Goal: Use online tool/utility: Utilize a website feature to perform a specific function

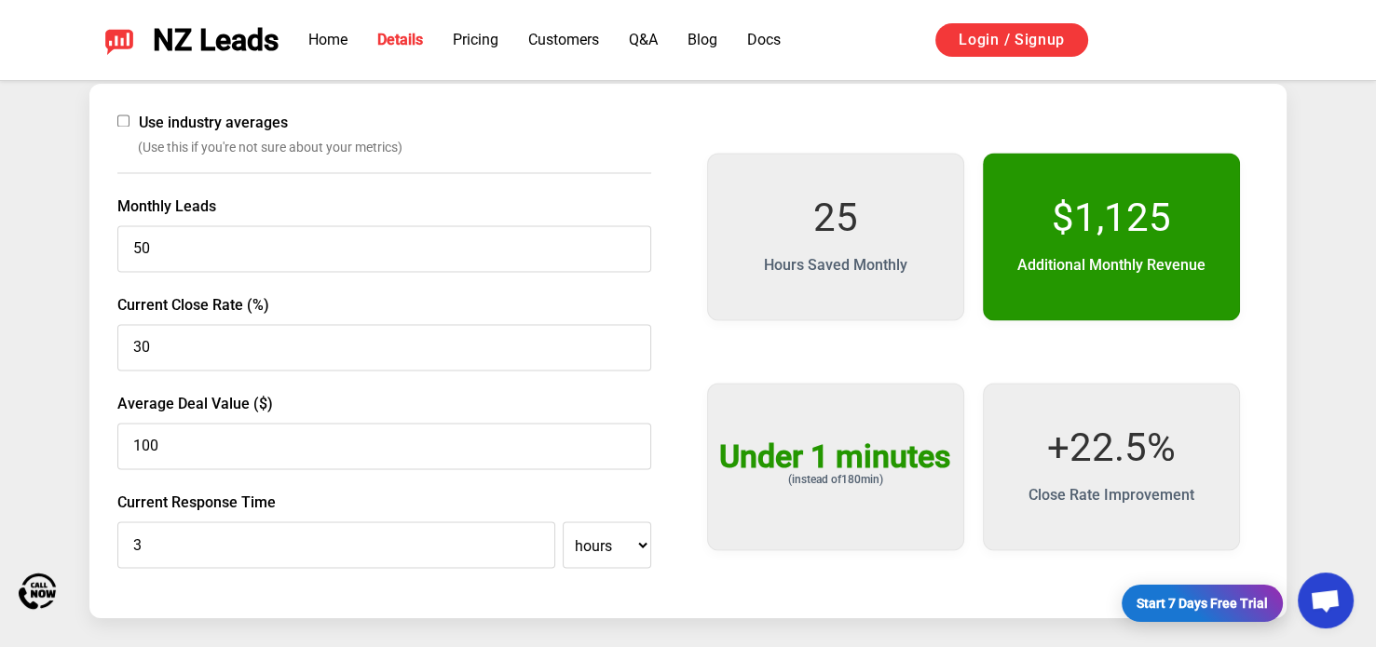
scroll to position [2901, 0]
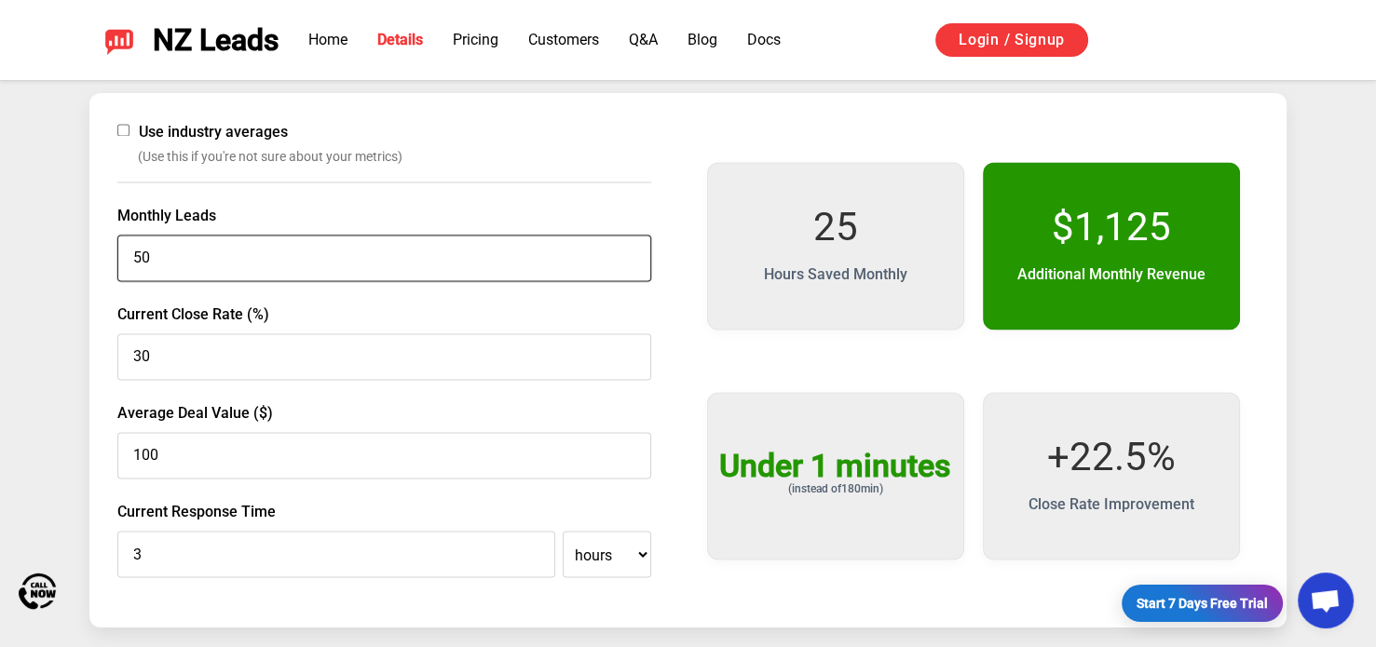
click at [135, 260] on input "50" at bounding box center [384, 258] width 534 height 47
click at [144, 256] on input "50" at bounding box center [384, 258] width 534 height 47
click at [627, 264] on input "41" at bounding box center [384, 258] width 534 height 47
click at [633, 251] on input "51" at bounding box center [384, 258] width 534 height 47
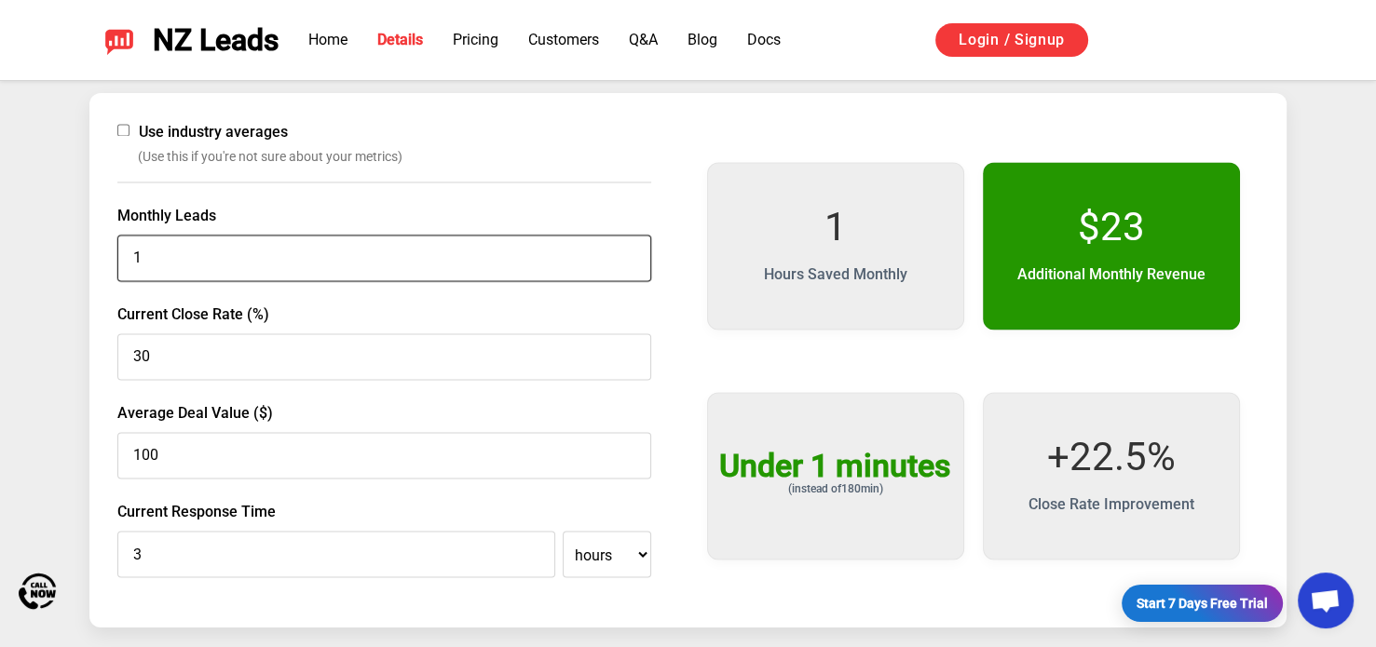
click at [624, 264] on input "1" at bounding box center [384, 258] width 534 height 47
click at [626, 252] on input "11" at bounding box center [384, 258] width 534 height 47
click at [626, 252] on input "21" at bounding box center [384, 258] width 534 height 47
click at [626, 252] on input "31" at bounding box center [384, 258] width 534 height 47
click at [626, 252] on input "41" at bounding box center [384, 258] width 534 height 47
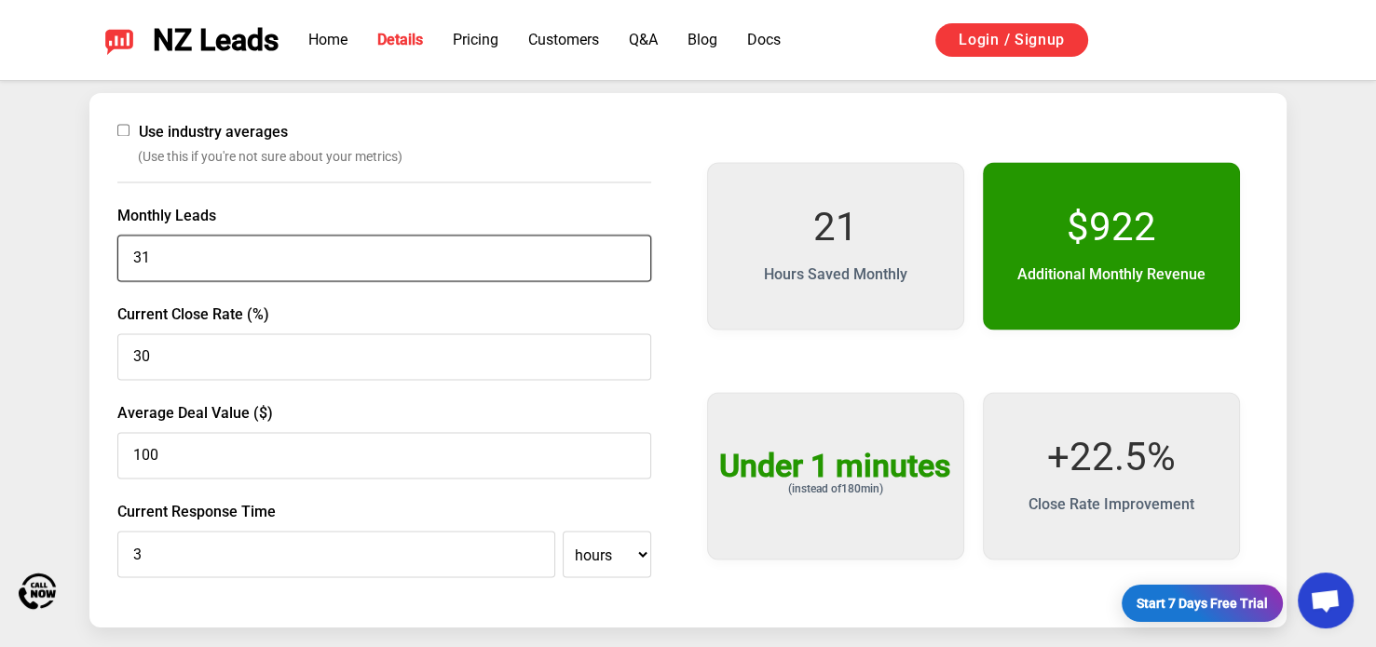
click at [627, 265] on input "31" at bounding box center [384, 258] width 534 height 47
type input "21"
click at [627, 265] on input "21" at bounding box center [384, 258] width 534 height 47
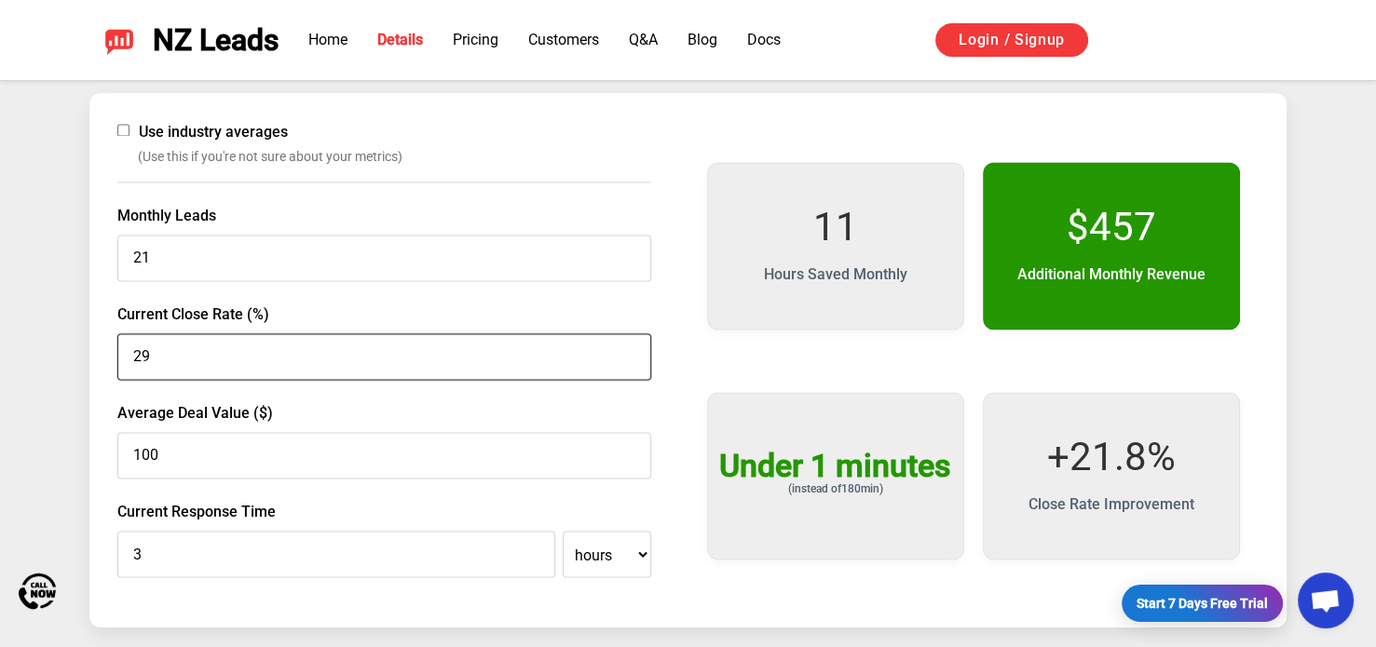
click at [633, 360] on input "29" at bounding box center [384, 357] width 534 height 47
click at [633, 360] on input "28" at bounding box center [384, 357] width 534 height 47
click at [633, 360] on input "27" at bounding box center [384, 357] width 534 height 47
click at [633, 360] on input "26" at bounding box center [384, 357] width 534 height 47
click at [633, 360] on input "25" at bounding box center [384, 357] width 534 height 47
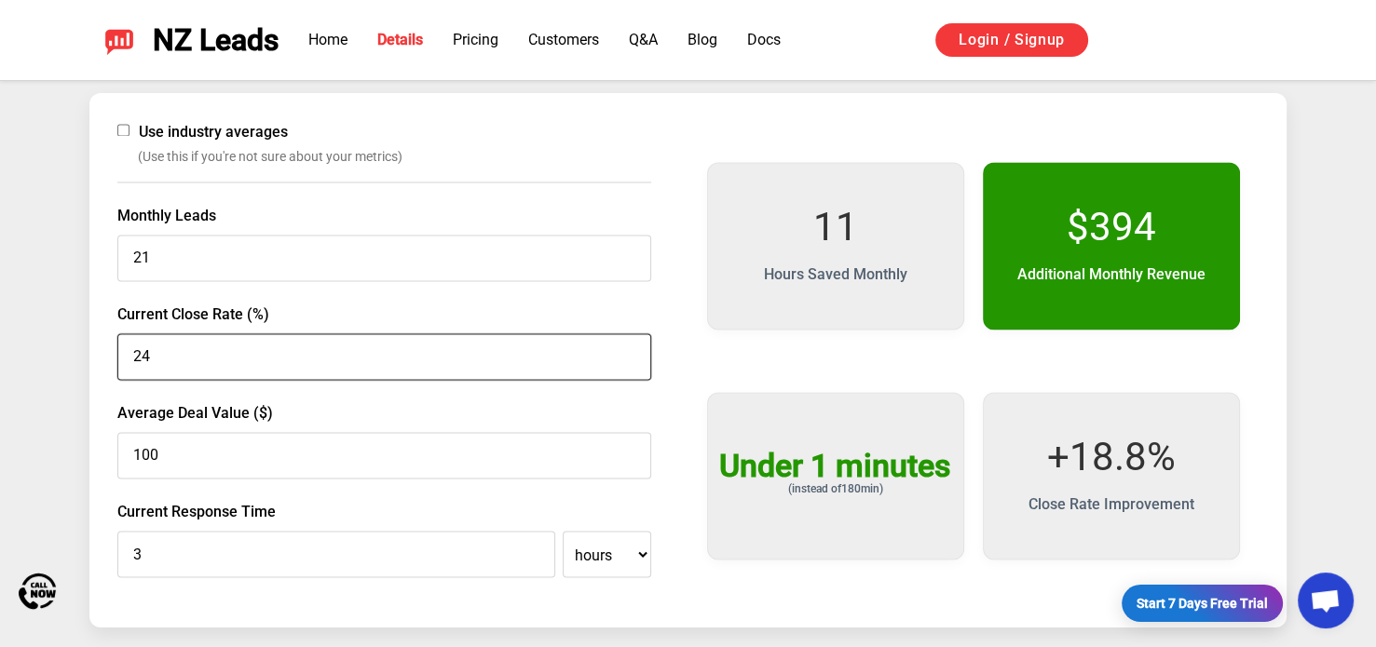
click at [633, 360] on input "24" at bounding box center [384, 357] width 534 height 47
click at [633, 360] on input "23" at bounding box center [384, 357] width 534 height 47
click at [633, 360] on input "22" at bounding box center [384, 357] width 534 height 47
click at [633, 360] on input "21" at bounding box center [384, 357] width 534 height 47
click at [633, 360] on input "20" at bounding box center [384, 357] width 534 height 47
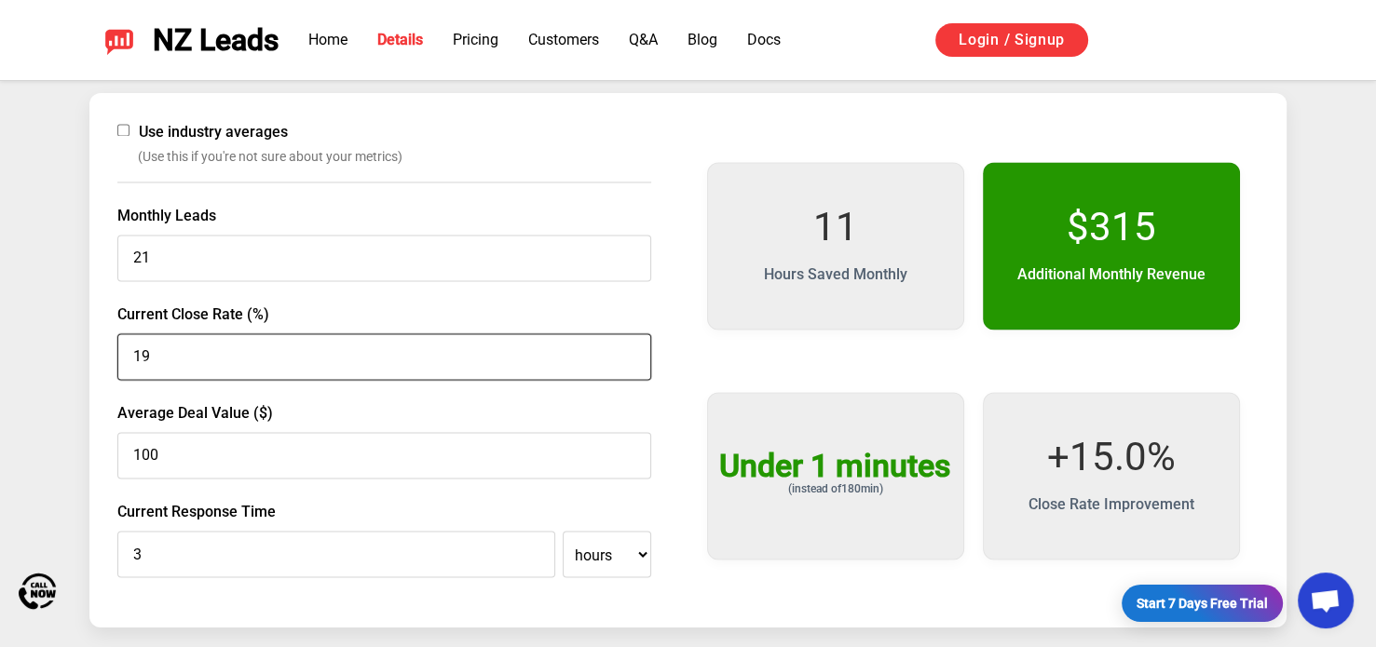
click at [633, 360] on input "19" at bounding box center [384, 357] width 534 height 47
click at [633, 360] on input "18" at bounding box center [384, 357] width 534 height 47
click at [633, 360] on input "0" at bounding box center [384, 357] width 534 height 47
click at [624, 349] on input "1" at bounding box center [384, 357] width 534 height 47
type input "2"
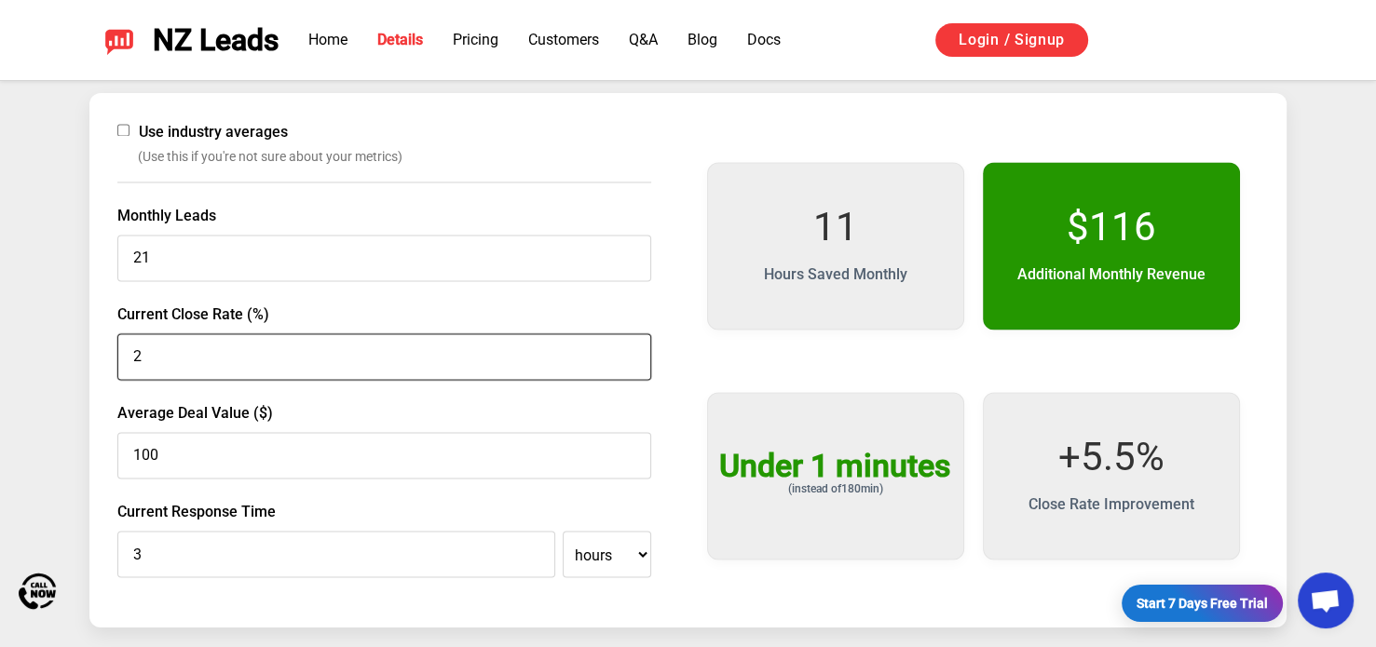
click at [624, 349] on input "2" at bounding box center [384, 357] width 534 height 47
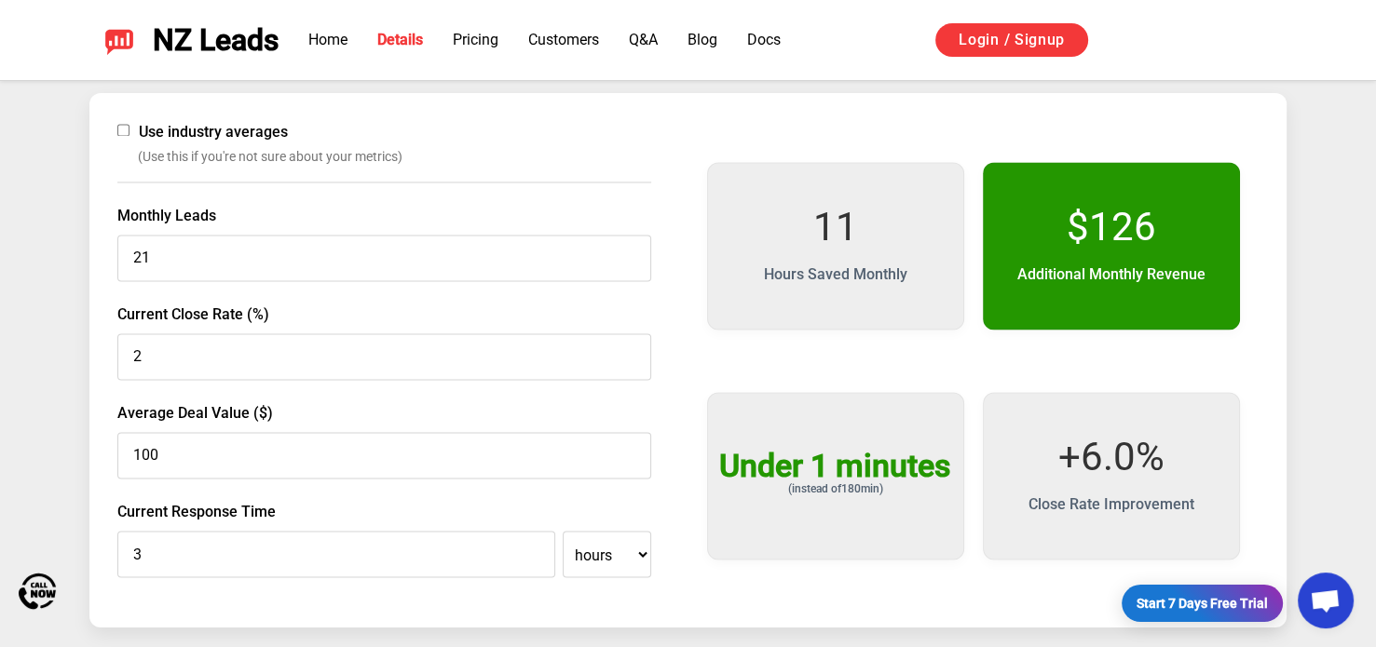
click at [681, 462] on div "Use industry averages (Use this if you're not sure about your metrics) Monthly …" at bounding box center [687, 360] width 1197 height 535
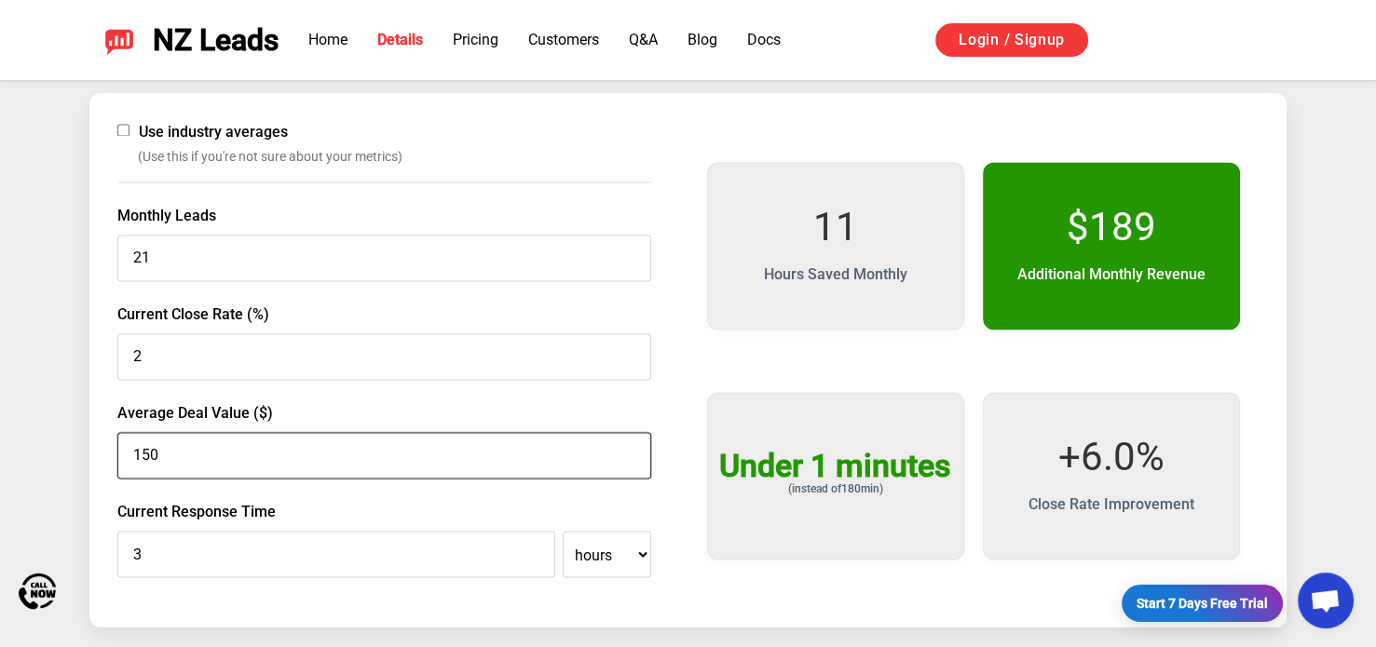
click at [629, 450] on input "150" at bounding box center [384, 455] width 534 height 47
click at [629, 450] on input "200" at bounding box center [384, 455] width 534 height 47
click at [629, 450] on input "250" at bounding box center [384, 455] width 534 height 47
click at [626, 461] on input "200" at bounding box center [384, 455] width 534 height 47
click at [626, 461] on input "150" at bounding box center [384, 455] width 534 height 47
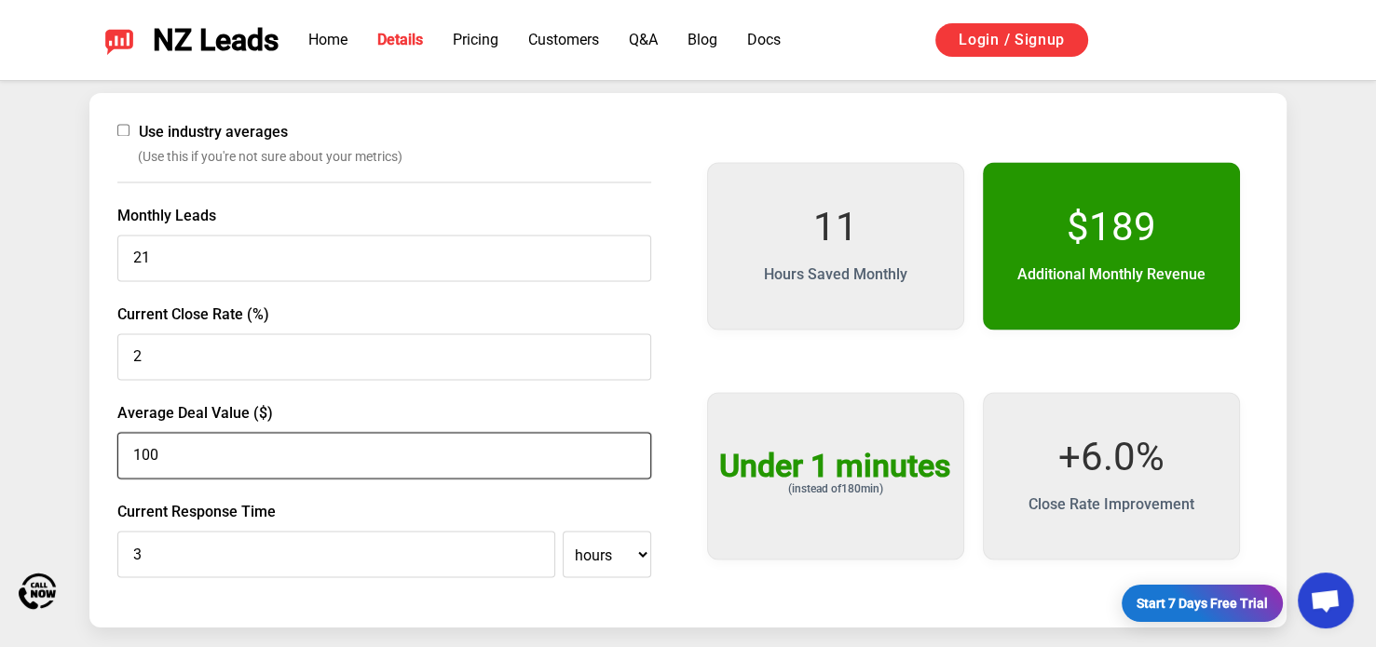
click at [626, 461] on input "100" at bounding box center [384, 455] width 534 height 47
click at [626, 461] on input "50" at bounding box center [384, 455] width 534 height 47
click at [626, 461] on input "0" at bounding box center [384, 455] width 534 height 47
type input "50"
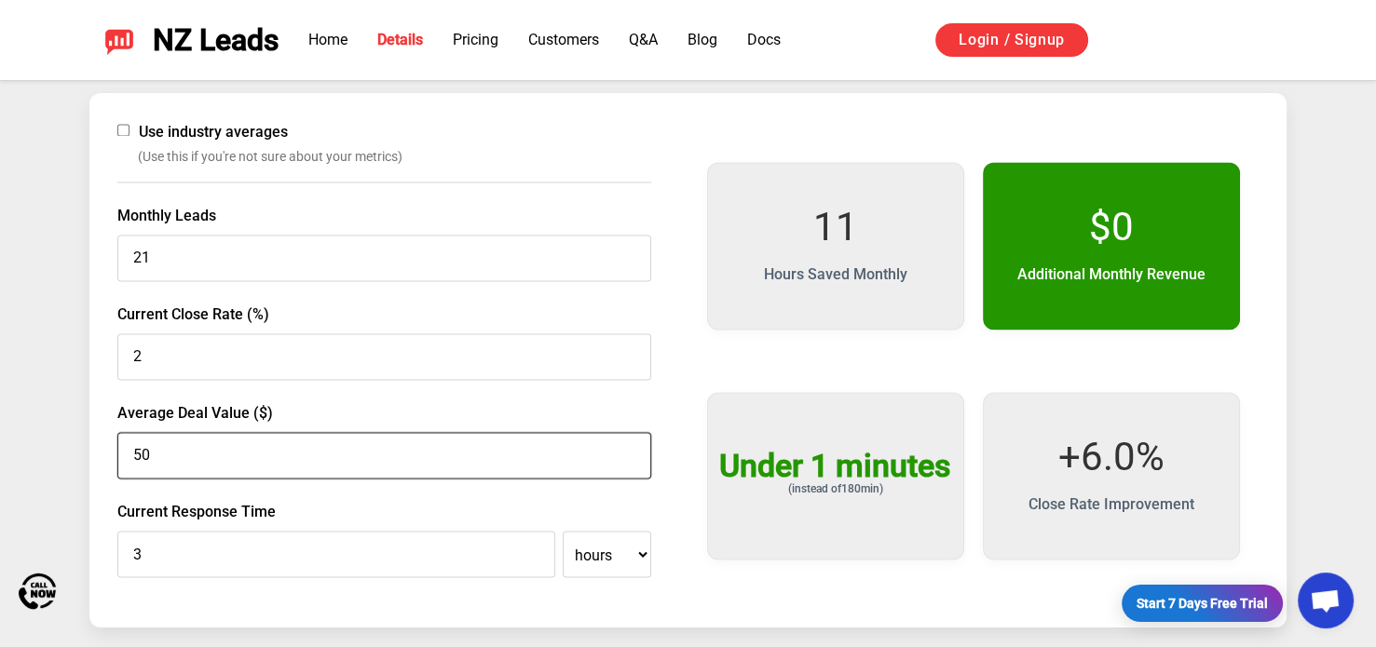
click at [629, 448] on input "50" at bounding box center [384, 455] width 534 height 47
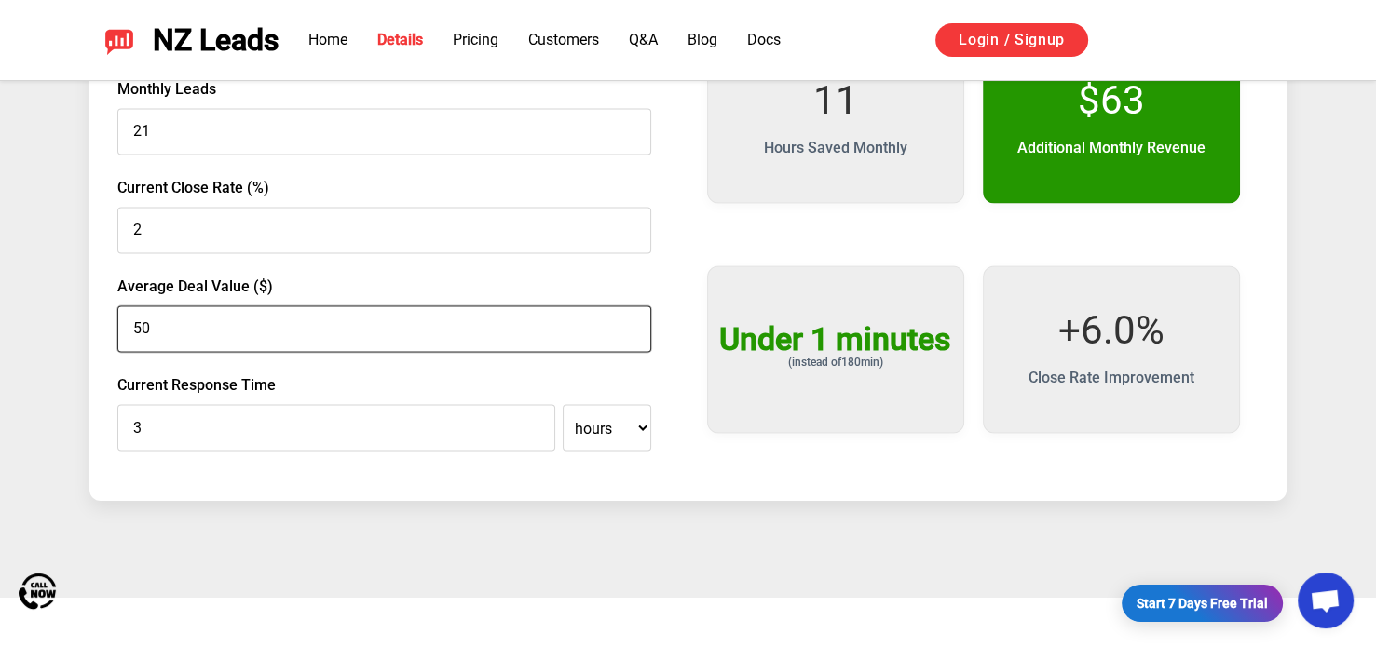
scroll to position [3018, 0]
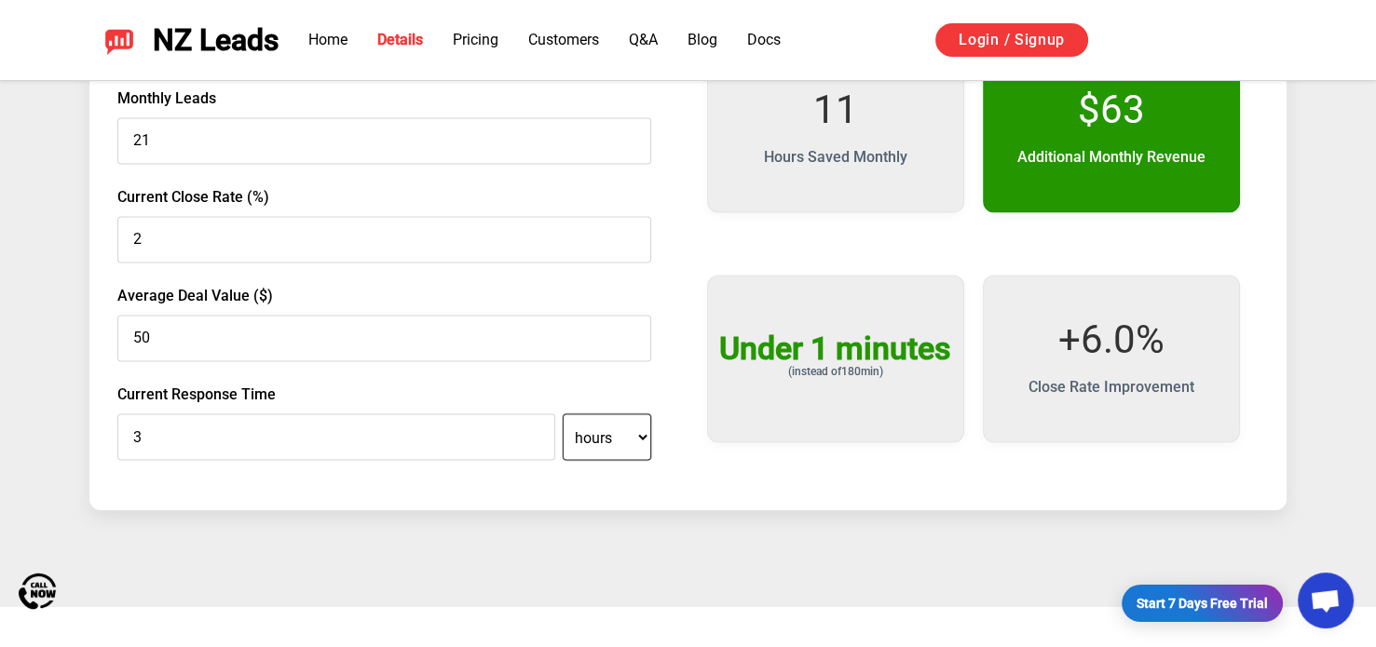
click at [628, 440] on select "minutes hours" at bounding box center [607, 437] width 88 height 47
select select "minutes"
click at [563, 414] on select "minutes hours" at bounding box center [607, 437] width 88 height 47
type input "180"
click at [233, 434] on input "180" at bounding box center [336, 437] width 438 height 47
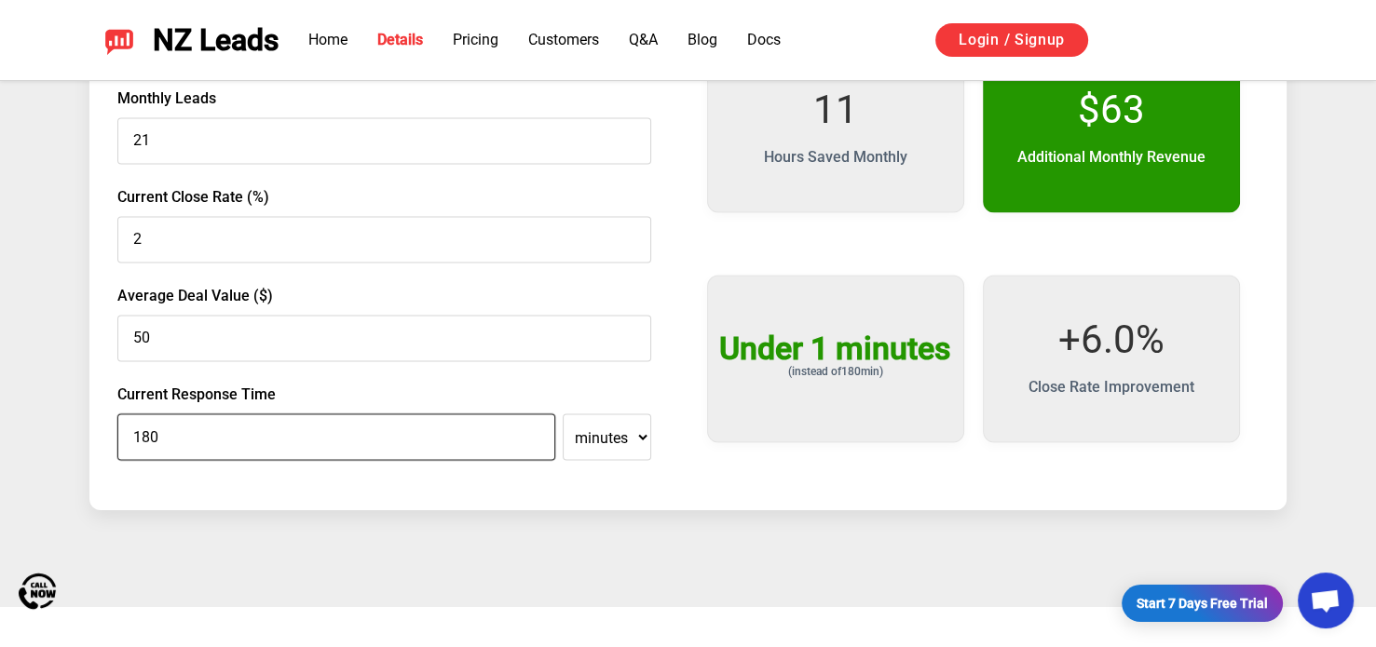
click at [233, 434] on input "180" at bounding box center [336, 437] width 438 height 47
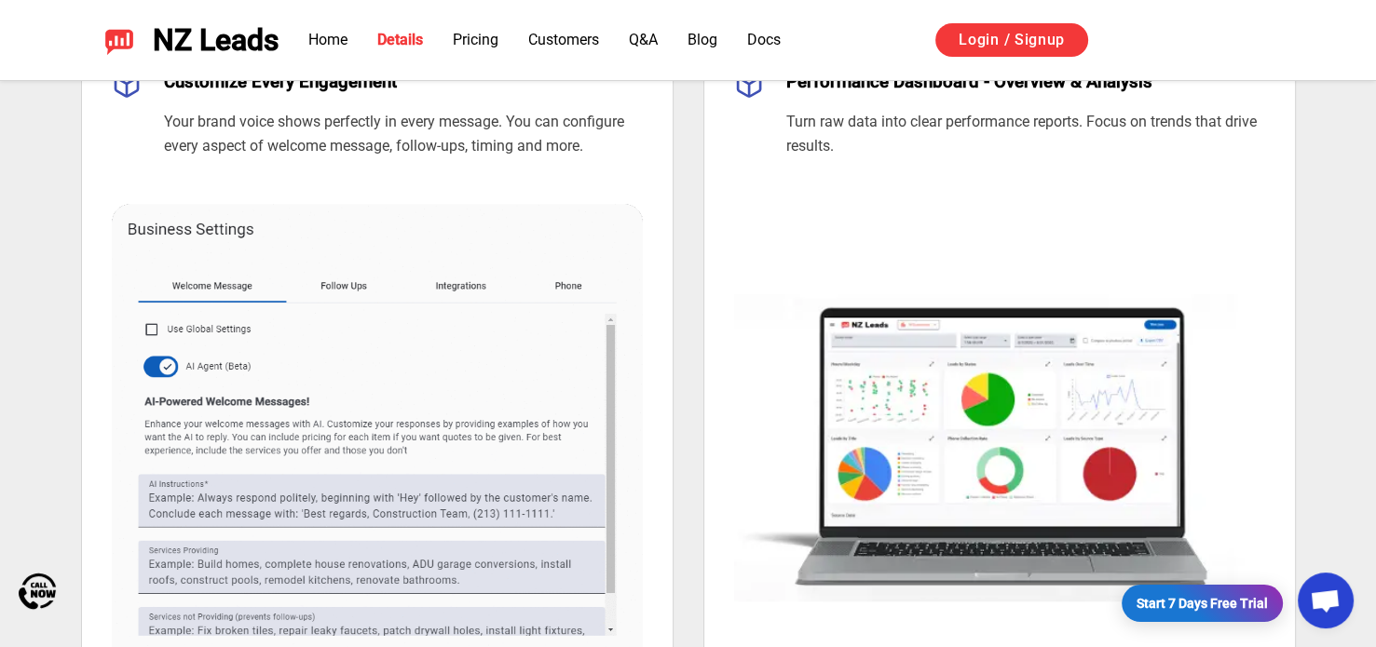
scroll to position [1252, 0]
